Goal: Navigation & Orientation: Find specific page/section

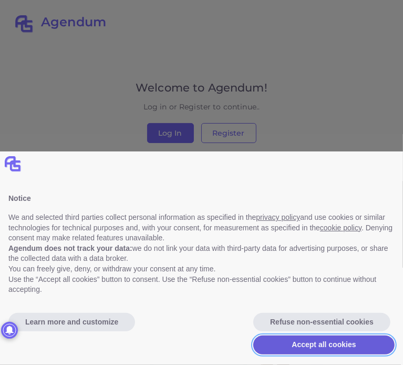
click at [296, 342] on button "Accept all cookies" at bounding box center [323, 344] width 141 height 19
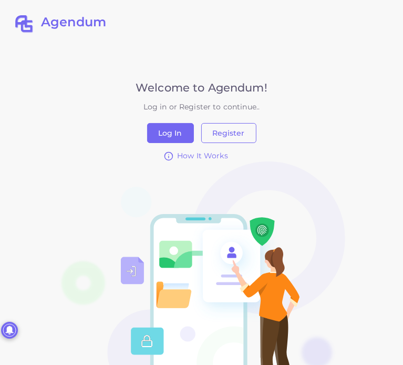
click at [84, 22] on h2 "Agendum" at bounding box center [73, 22] width 65 height 15
click at [199, 154] on span "How It Works" at bounding box center [202, 155] width 51 height 11
